Goal: Task Accomplishment & Management: Use online tool/utility

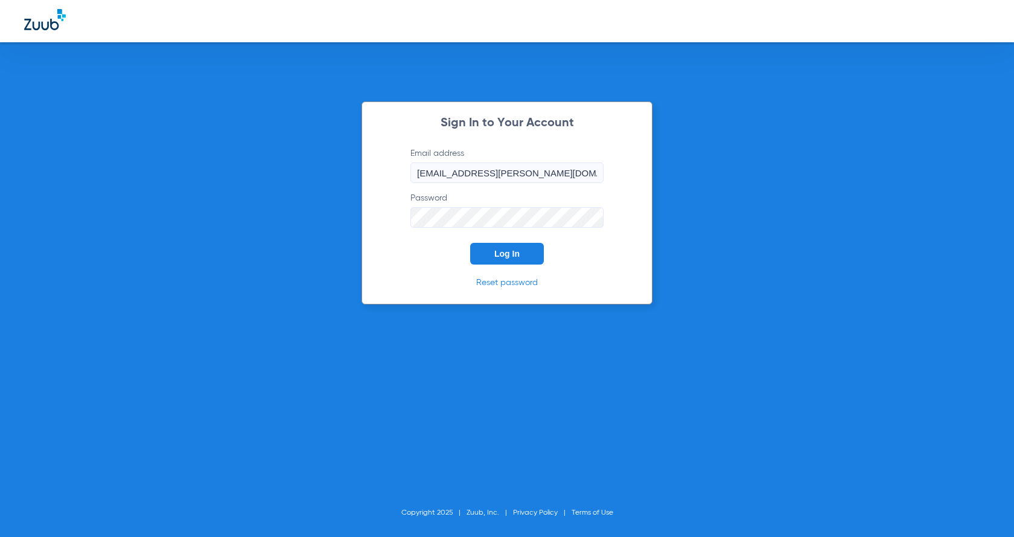
click at [495, 253] on span "Log In" at bounding box center [506, 254] width 25 height 10
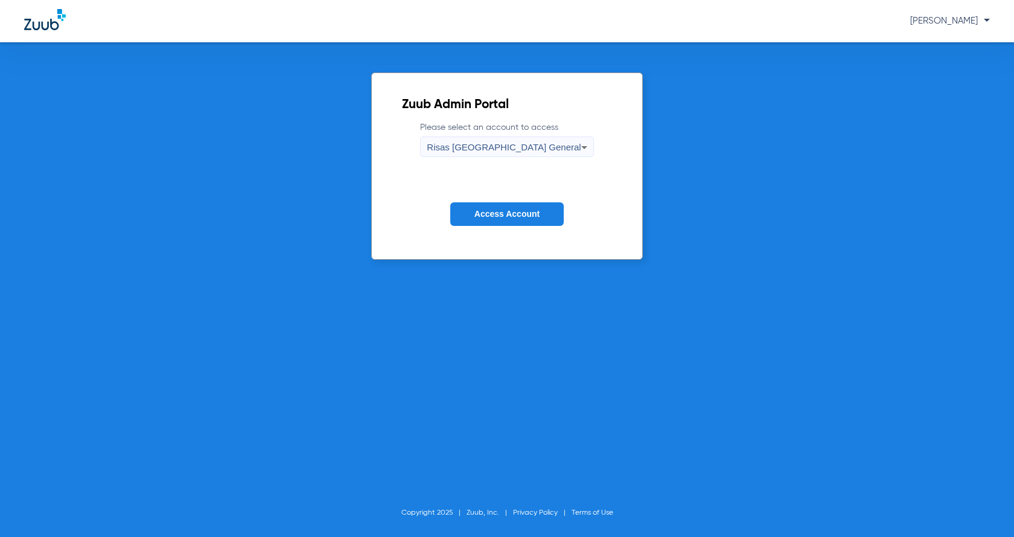
click at [500, 205] on button "Access Account" at bounding box center [506, 214] width 113 height 24
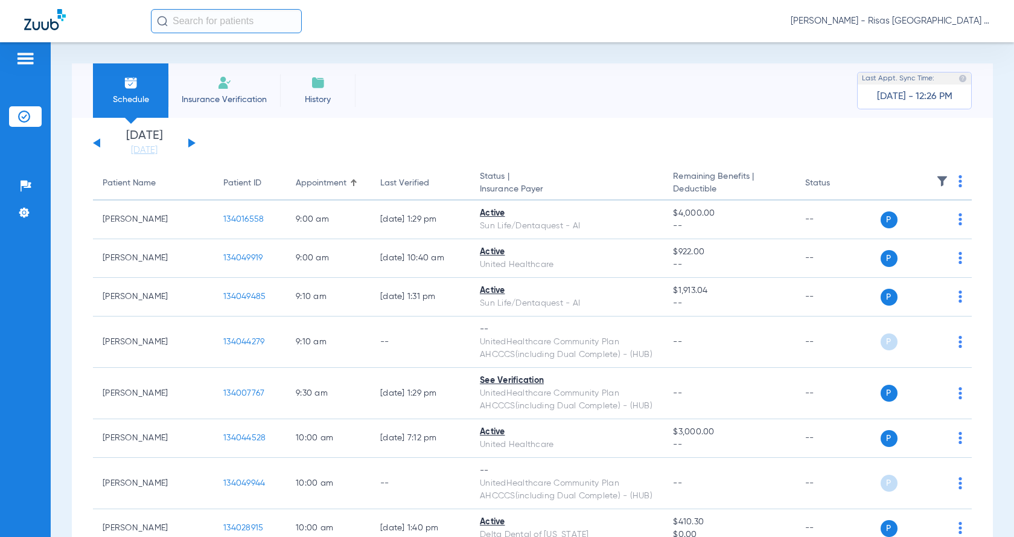
click at [223, 95] on span "Insurance Verification" at bounding box center [224, 100] width 94 height 12
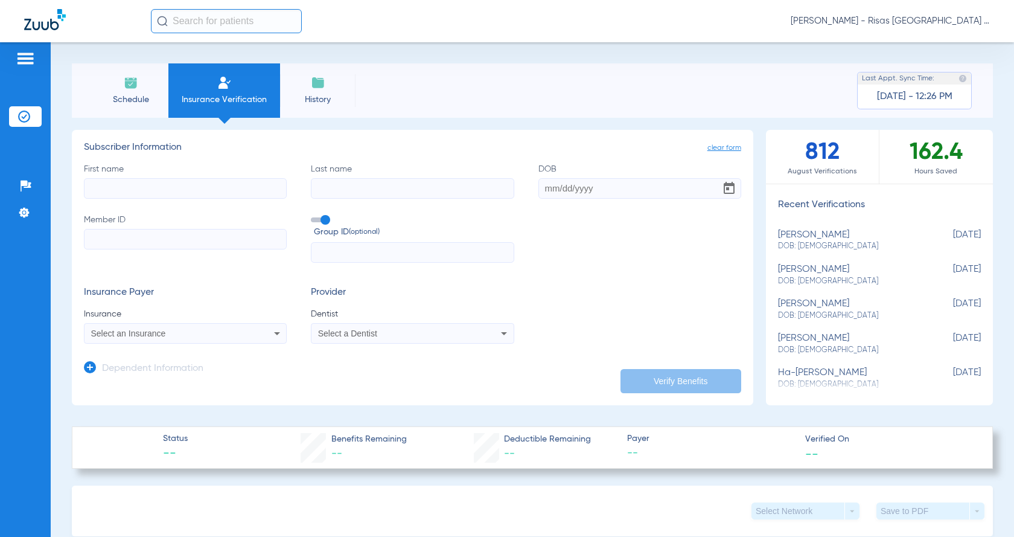
click at [134, 103] on span "Schedule" at bounding box center [130, 100] width 57 height 12
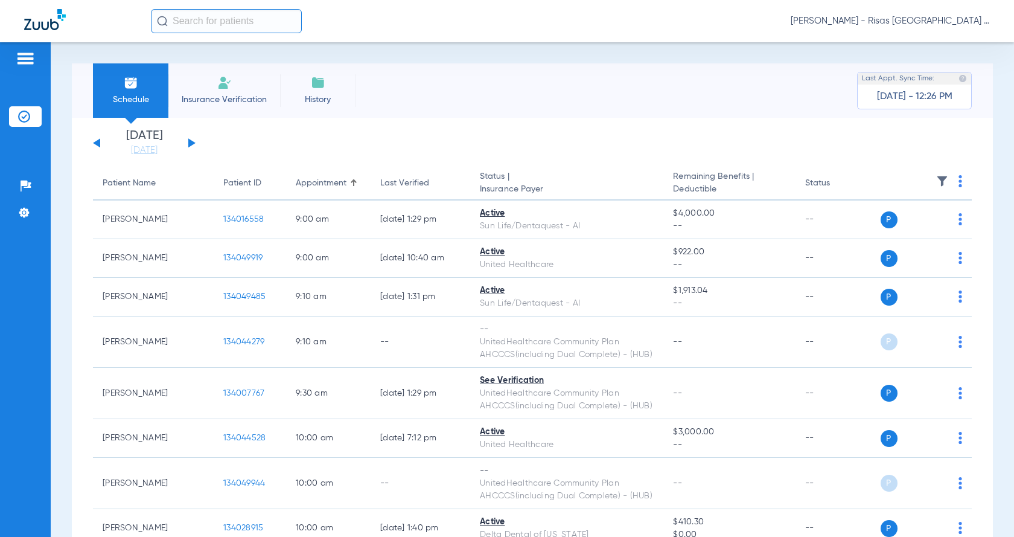
click at [186, 143] on div "[DATE] [DATE] [DATE] [DATE] [DATE] [DATE] [DATE] [DATE] [DATE] [DATE] [DATE] [D…" at bounding box center [144, 143] width 103 height 27
click at [191, 142] on button at bounding box center [191, 142] width 7 height 9
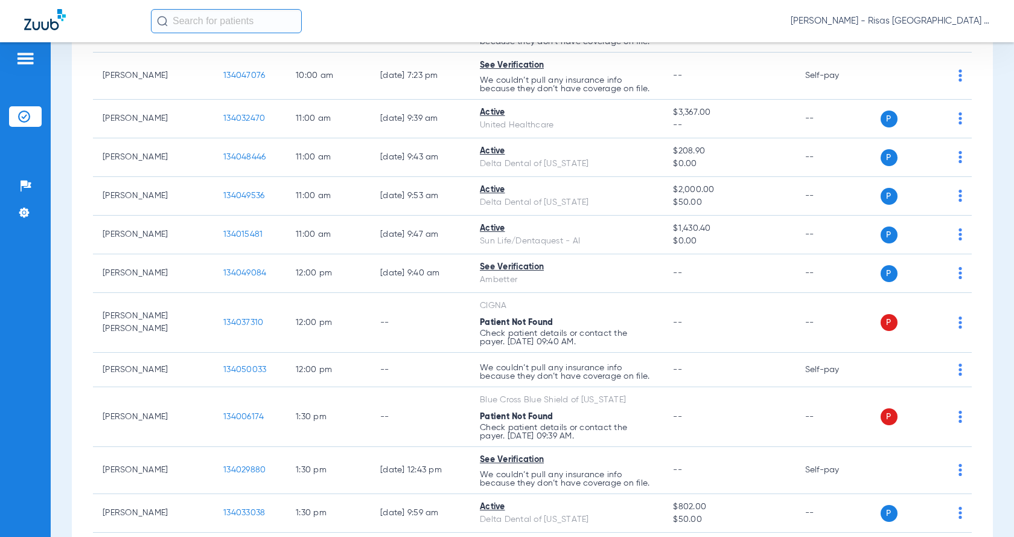
scroll to position [422, 0]
